Goal: Task Accomplishment & Management: Use online tool/utility

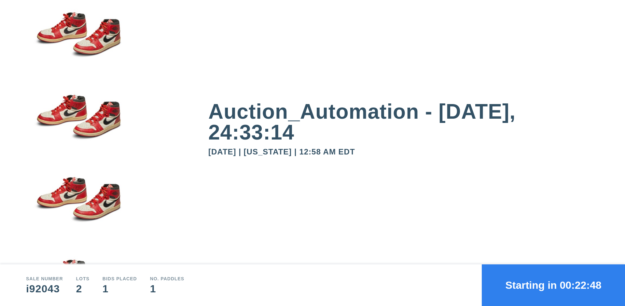
click at [553, 285] on button "Starting in 00:22:48" at bounding box center [552, 285] width 143 height 42
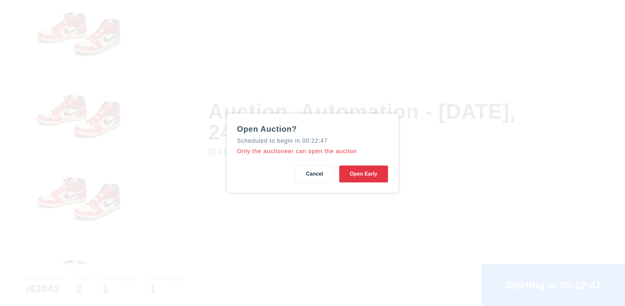
click at [363, 174] on button "Open Early" at bounding box center [363, 174] width 49 height 17
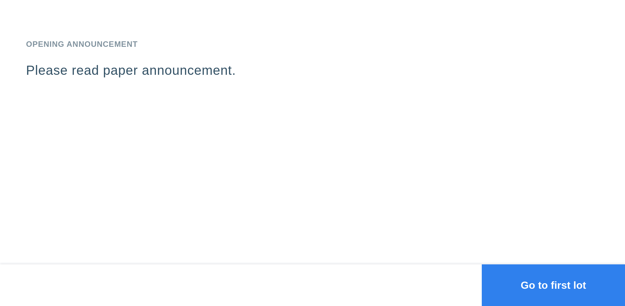
click at [553, 285] on button "Go to first lot" at bounding box center [552, 285] width 143 height 42
